Goal: Navigation & Orientation: Understand site structure

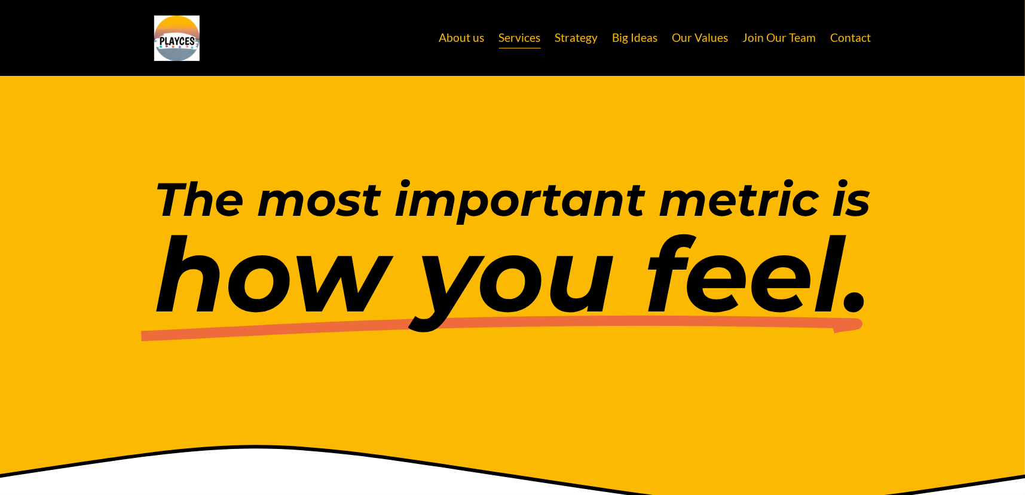
click at [462, 28] on link "About us" at bounding box center [461, 38] width 45 height 23
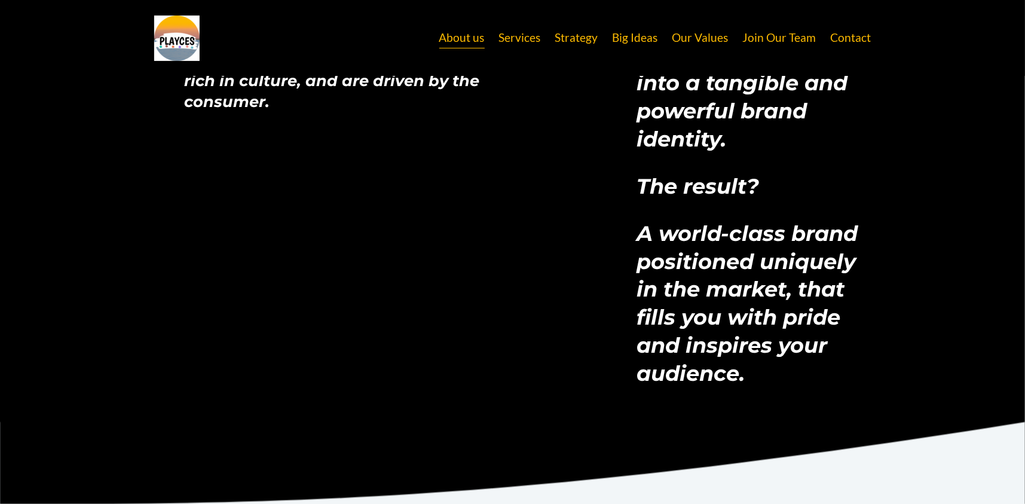
scroll to position [2321, 0]
click at [564, 42] on link "Strategy" at bounding box center [576, 38] width 43 height 23
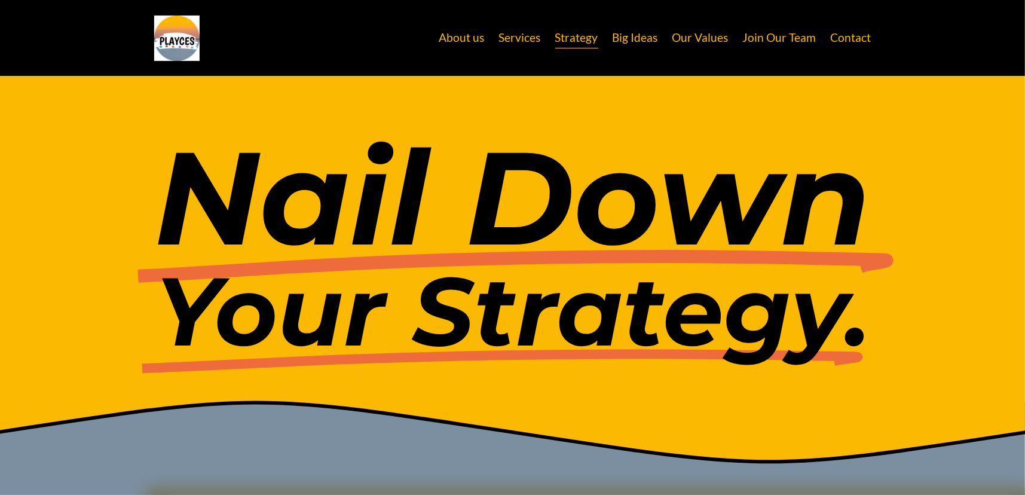
click at [615, 38] on link "Big Ideas" at bounding box center [635, 38] width 45 height 23
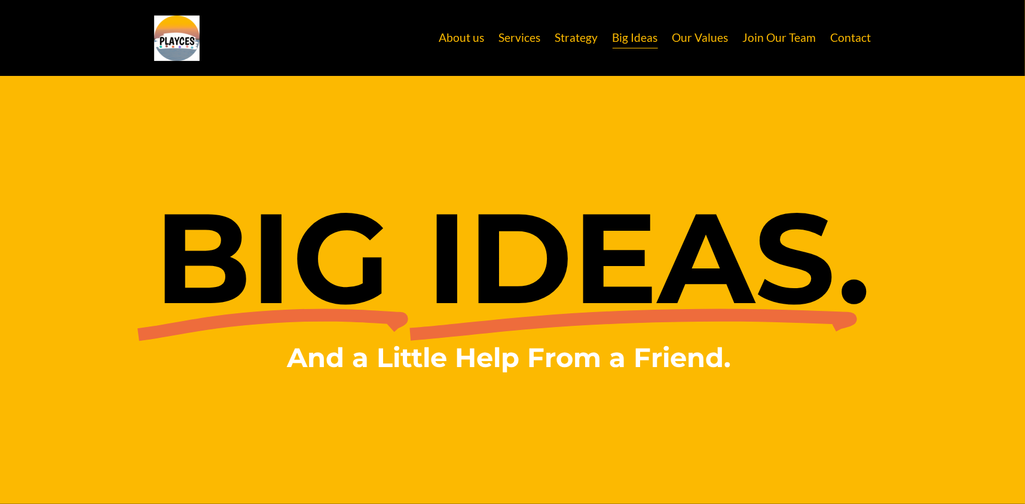
click at [701, 41] on link "Our Values" at bounding box center [701, 38] width 56 height 23
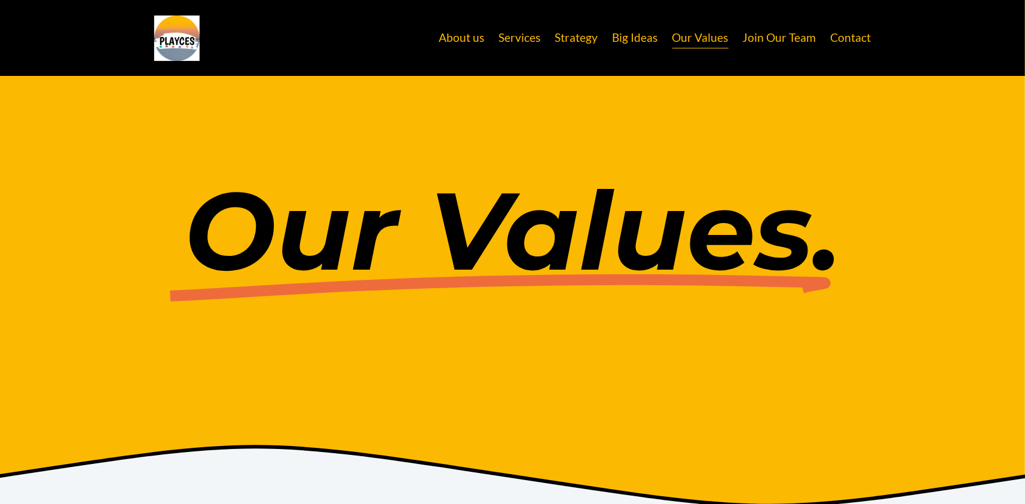
click at [783, 41] on link "Join Our Team" at bounding box center [780, 38] width 74 height 23
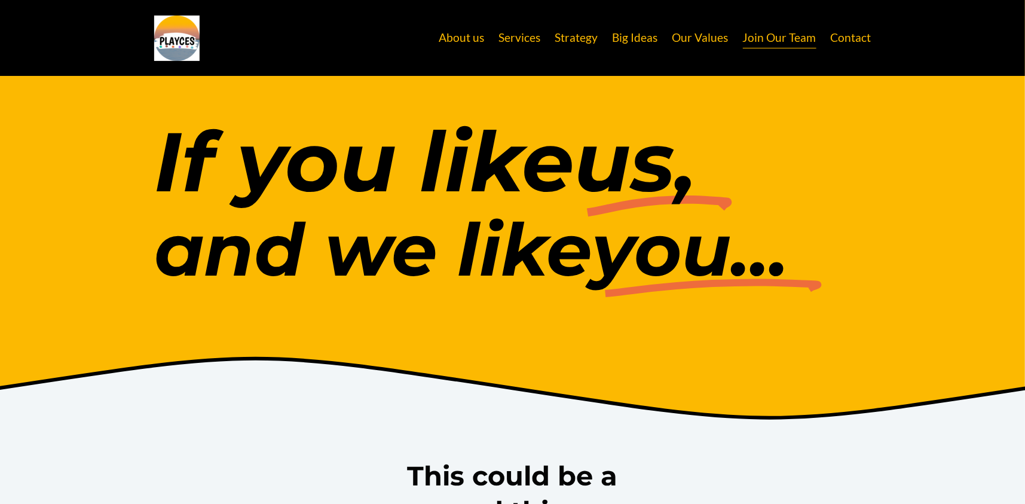
click at [853, 42] on link "Contact" at bounding box center [851, 38] width 41 height 23
click at [867, 40] on link "Contact" at bounding box center [851, 38] width 41 height 23
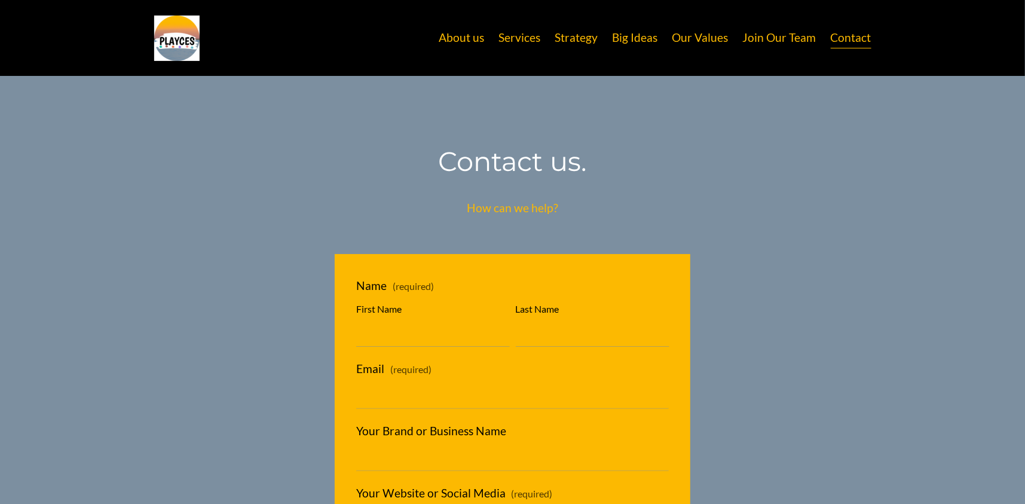
click at [520, 32] on link "Services" at bounding box center [520, 38] width 42 height 23
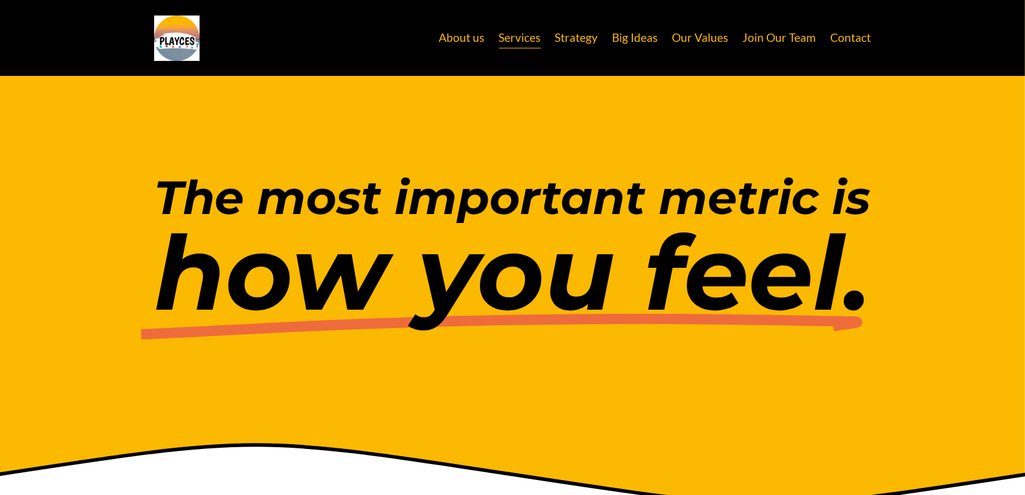
scroll to position [1, 0]
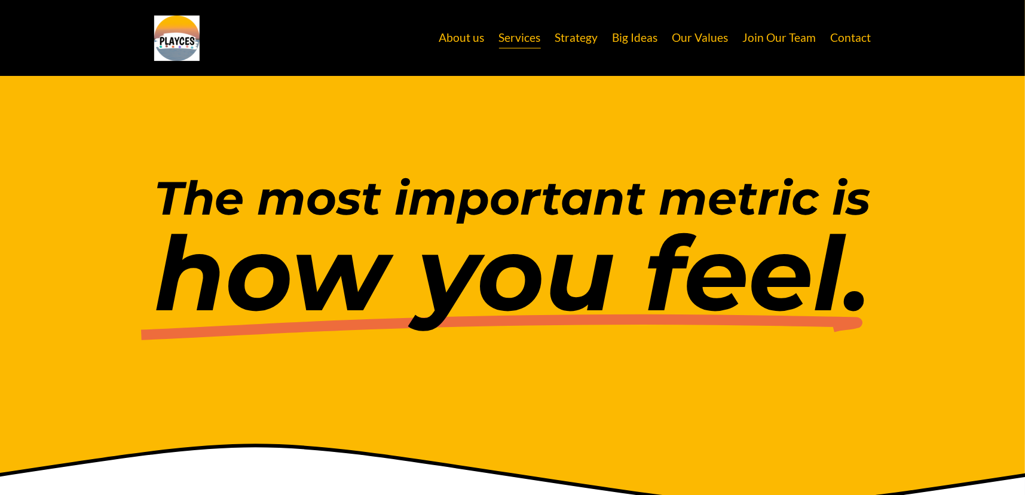
click at [466, 33] on link "About us" at bounding box center [461, 38] width 45 height 23
